Goal: Find specific page/section: Find specific page/section

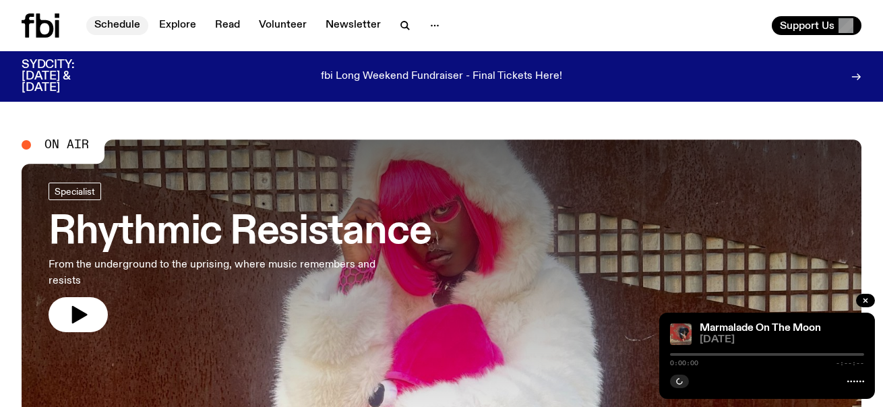
click at [107, 22] on link "Schedule" at bounding box center [117, 25] width 62 height 19
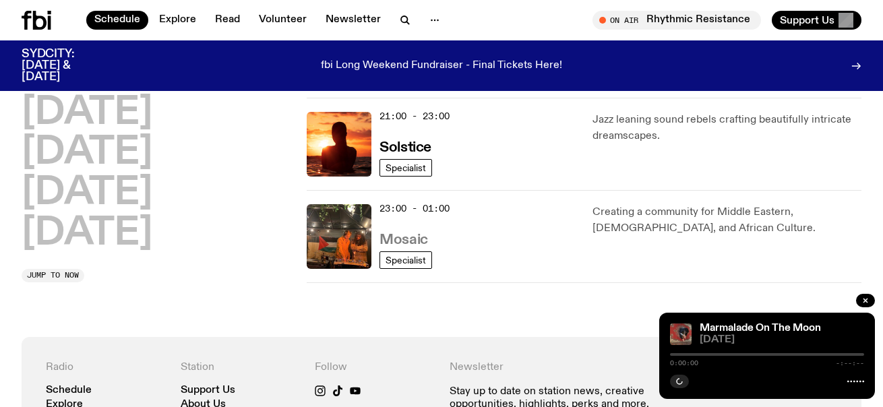
scroll to position [773, 0]
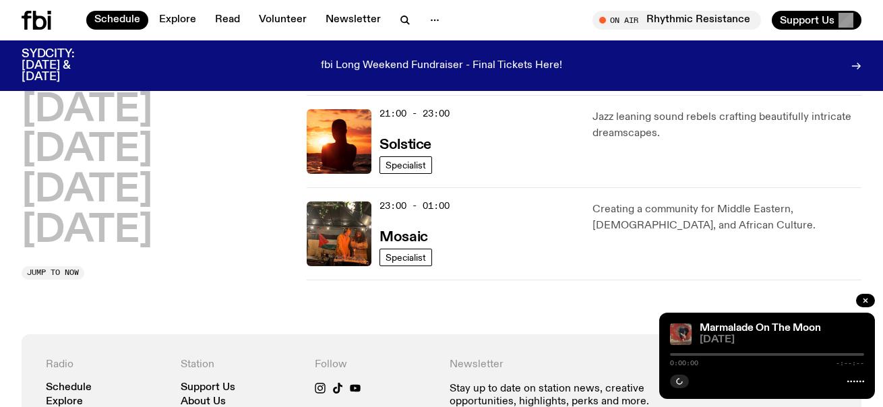
click at [411, 227] on div "23:00 - 01:00 Mosaic" at bounding box center [478, 234] width 196 height 65
click at [411, 233] on h3 "Mosaic" at bounding box center [404, 238] width 48 height 14
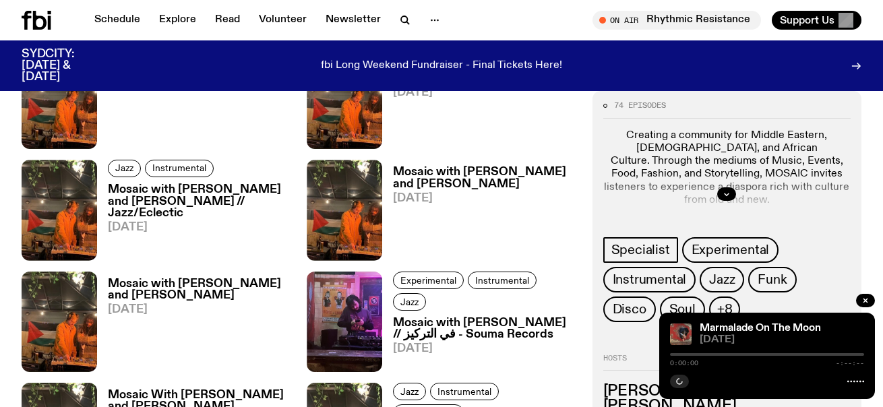
scroll to position [1694, 0]
